Goal: Task Accomplishment & Management: Manage account settings

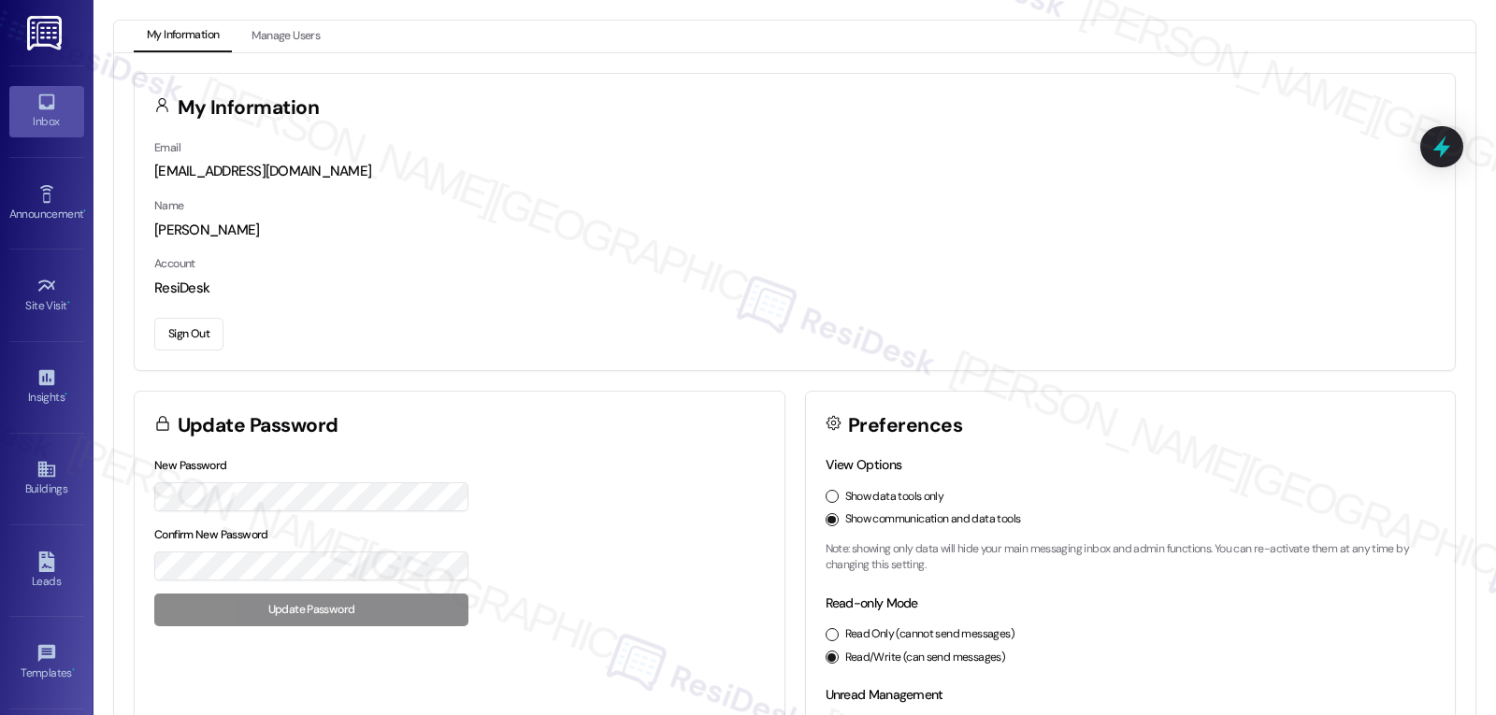
click at [59, 96] on link "Inbox" at bounding box center [46, 111] width 75 height 50
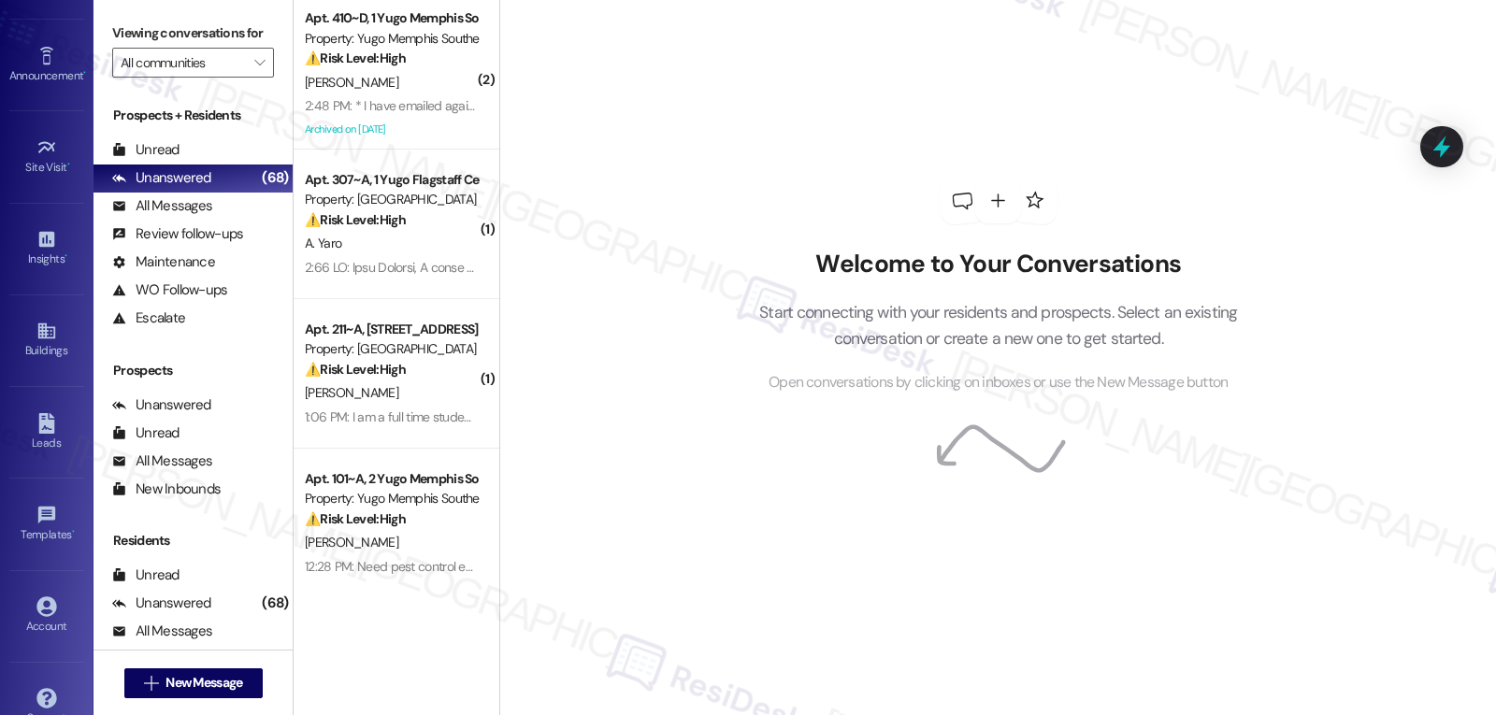
scroll to position [177, 0]
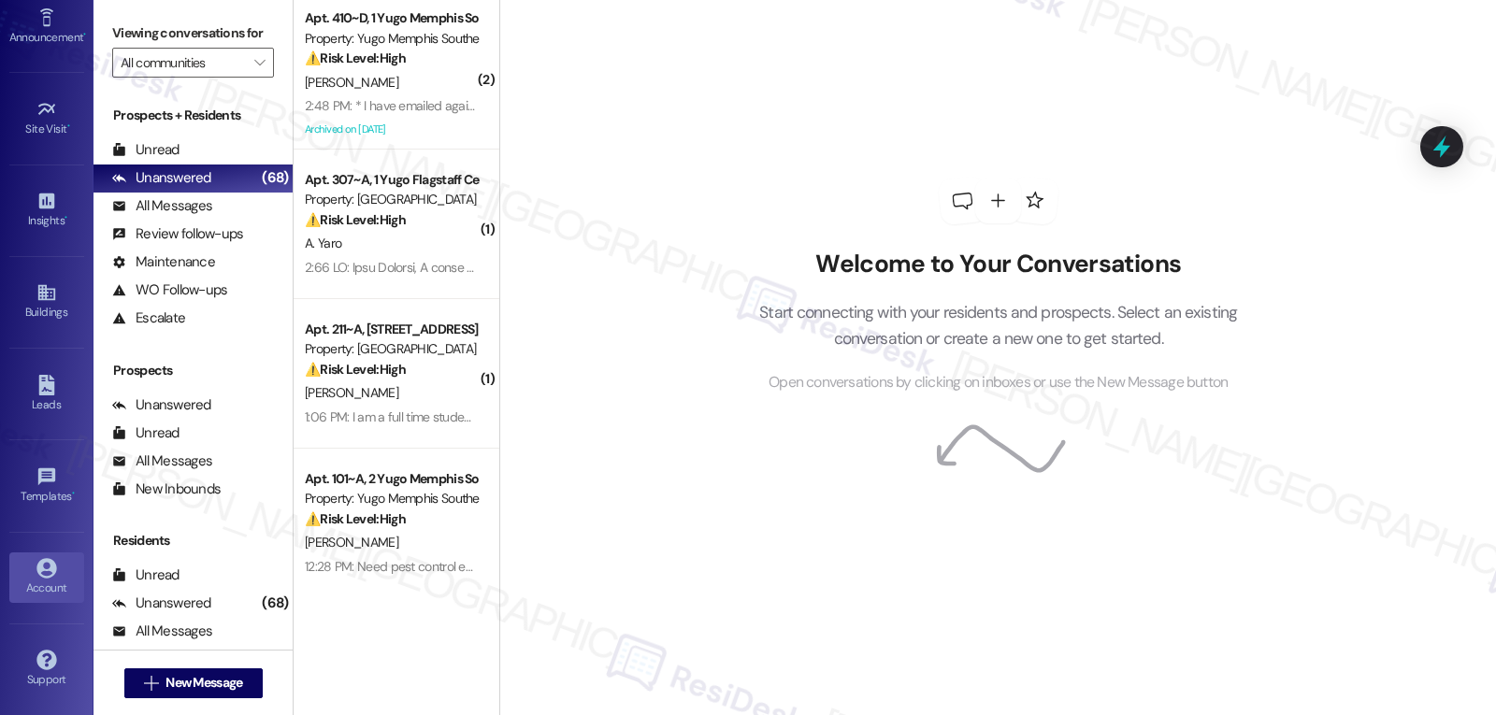
click at [36, 577] on icon at bounding box center [46, 568] width 21 height 21
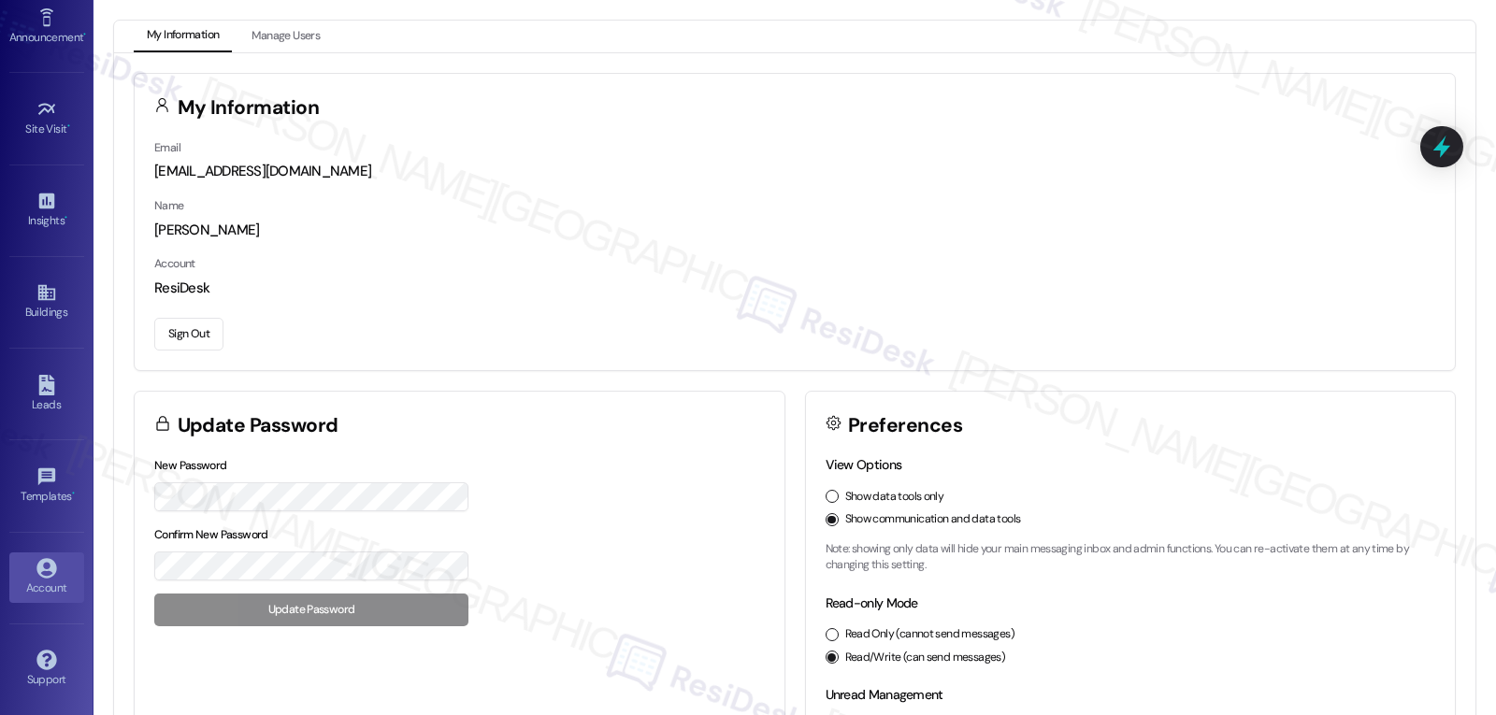
click at [182, 340] on button "Sign Out" at bounding box center [188, 334] width 69 height 33
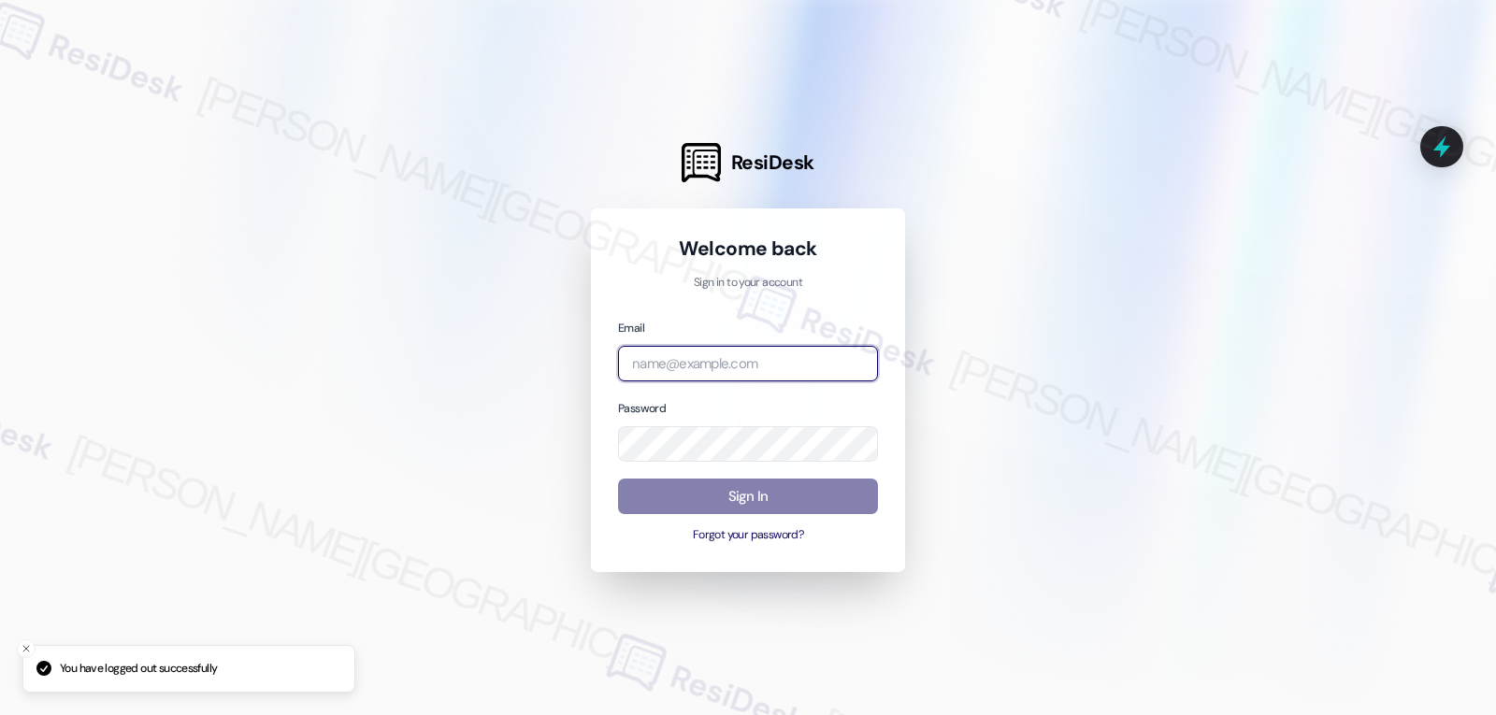
click at [747, 353] on input "email" at bounding box center [748, 364] width 260 height 36
click at [670, 354] on input "email" at bounding box center [748, 364] width 260 height 36
paste input "automated-surveys-birchstone_residential-jomar.punay@birchstone_[DOMAIN_NAME]"
type input "automated-surveys-birchstone_residential-jomar.punay@birchstone_[DOMAIN_NAME]"
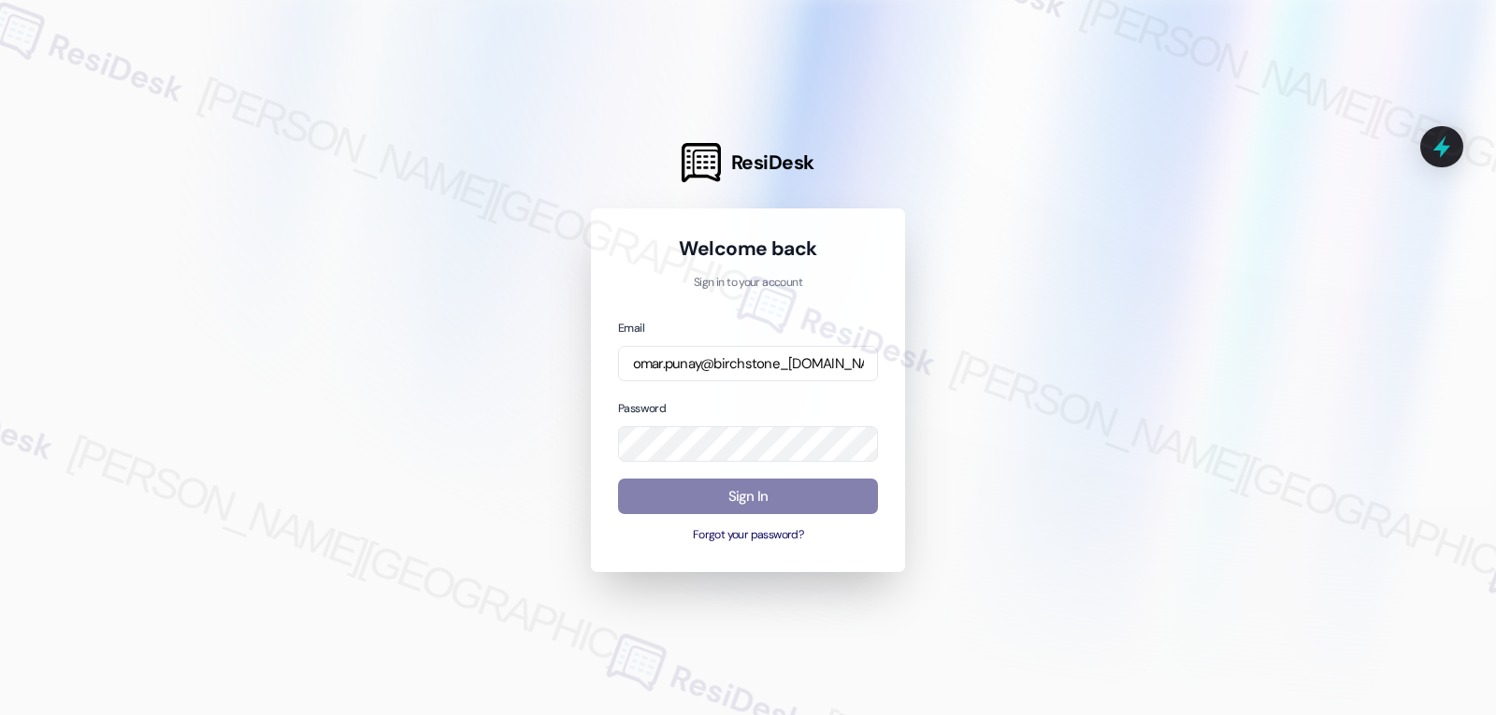
scroll to position [0, 0]
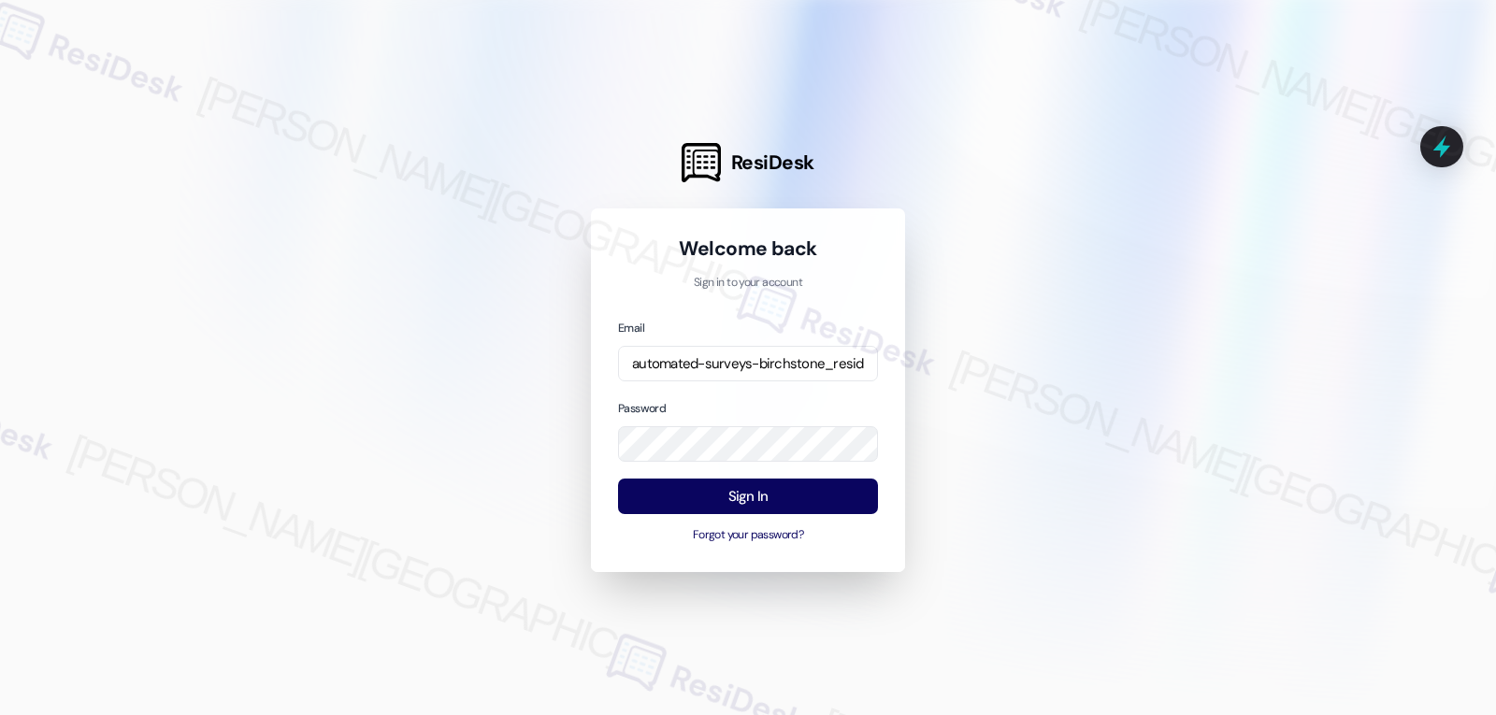
click at [820, 397] on div "Email automated-surveys-birchstone_residential-jomar.punay@birchstone_[DOMAIN_N…" at bounding box center [748, 431] width 260 height 227
click at [806, 502] on button "Sign In" at bounding box center [748, 497] width 260 height 36
